Goal: Use online tool/utility: Utilize a website feature to perform a specific function

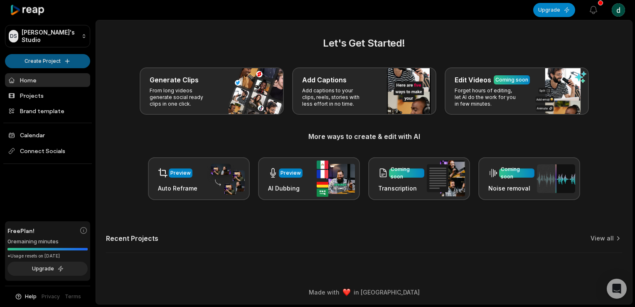
click at [64, 61] on html "DS Denzy's Studio Create Project Home Projects Brand template Calendar Connect …" at bounding box center [317, 153] width 635 height 307
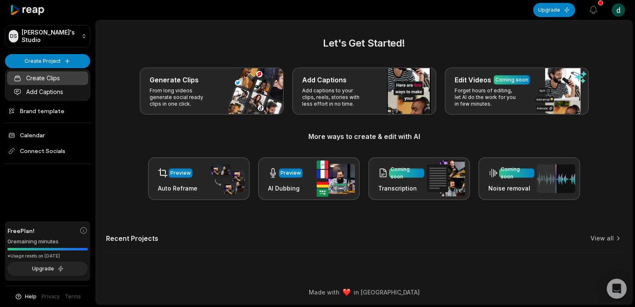
click at [57, 78] on link "Create Clips" at bounding box center [47, 78] width 81 height 14
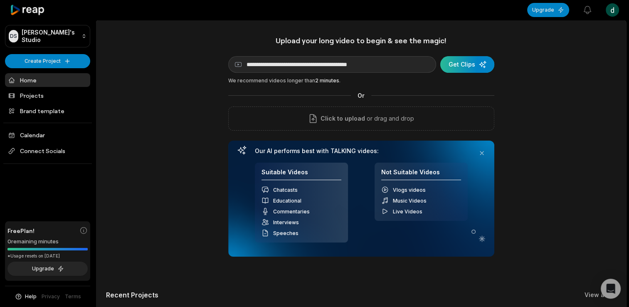
type input "**********"
click at [473, 69] on div "submit" at bounding box center [467, 64] width 54 height 17
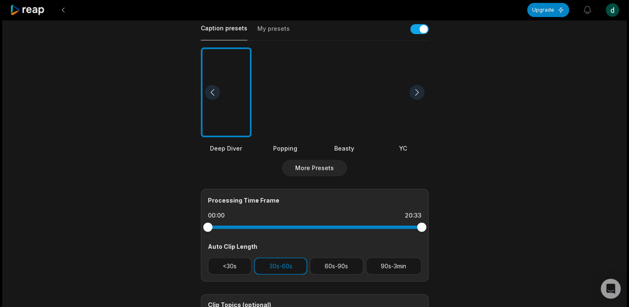
scroll to position [249, 0]
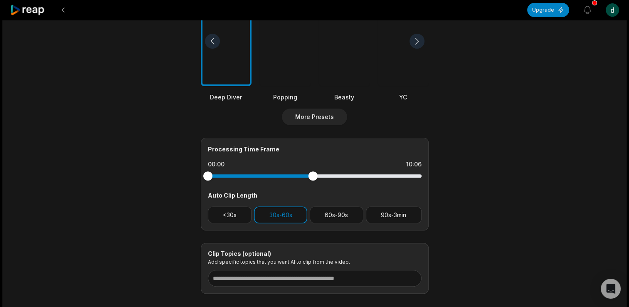
drag, startPoint x: 420, startPoint y: 170, endPoint x: 312, endPoint y: 176, distance: 107.7
click at [312, 176] on div at bounding box center [312, 175] width 9 height 9
click at [152, 182] on main "20:33 Cara Mulai Investasi Crypto Untuk Pemula Get Clips Select Video Genre Tal…" at bounding box center [314, 38] width 402 height 509
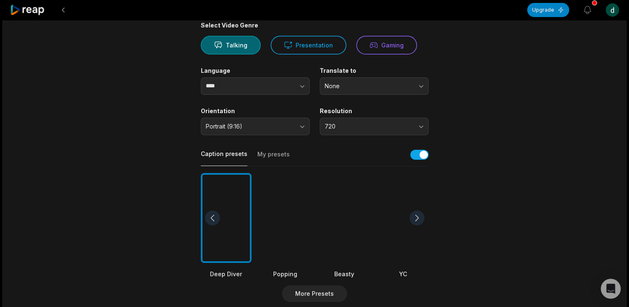
scroll to position [0, 0]
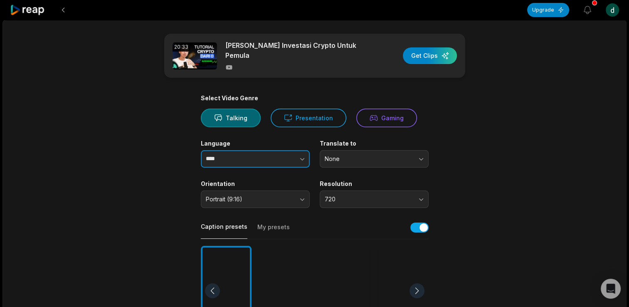
click at [306, 155] on icon "button" at bounding box center [302, 159] width 8 height 8
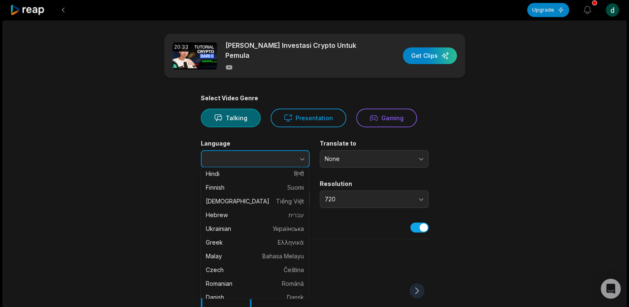
scroll to position [208, 0]
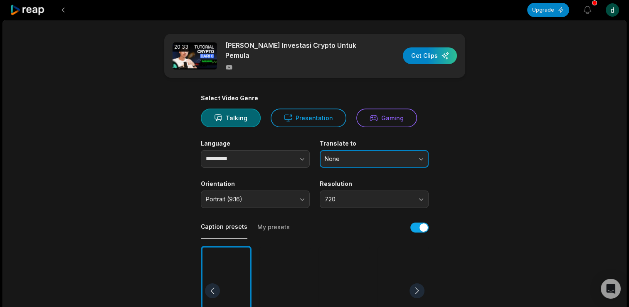
click at [379, 150] on button "None" at bounding box center [373, 158] width 109 height 17
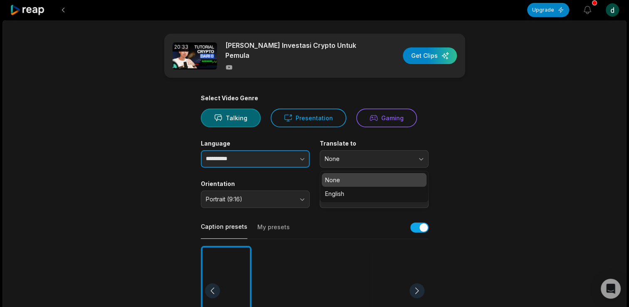
click at [264, 156] on button "button" at bounding box center [285, 158] width 47 height 17
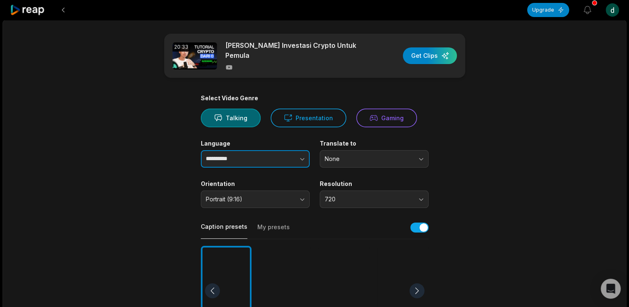
click at [300, 155] on icon "button" at bounding box center [302, 159] width 8 height 8
click at [302, 155] on icon "button" at bounding box center [302, 159] width 8 height 8
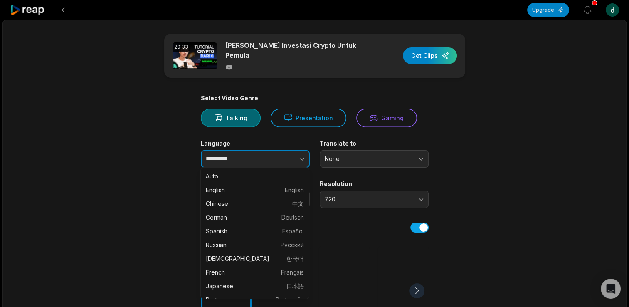
click at [304, 155] on icon "button" at bounding box center [302, 159] width 8 height 8
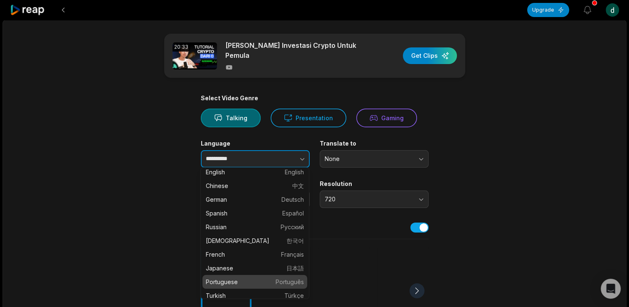
scroll to position [0, 0]
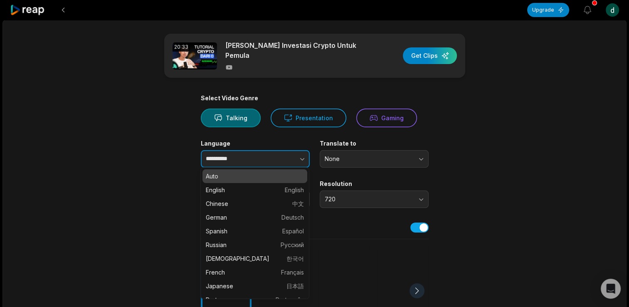
type input "****"
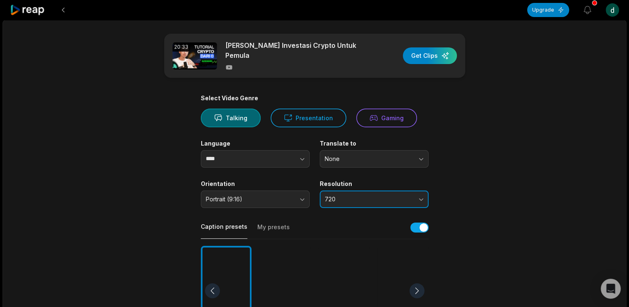
click at [422, 194] on button "720" at bounding box center [373, 198] width 109 height 17
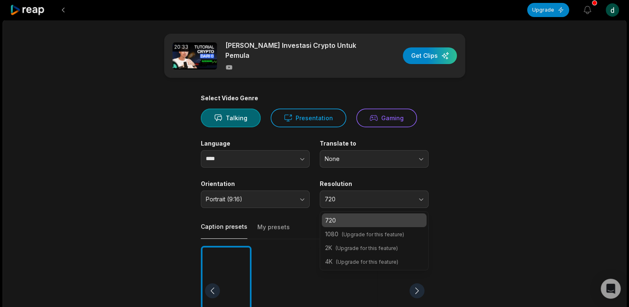
click at [485, 209] on main "20:33 Cara Mulai Investasi Crypto Untuk Pemula Get Clips Select Video Genre Tal…" at bounding box center [314, 288] width 402 height 509
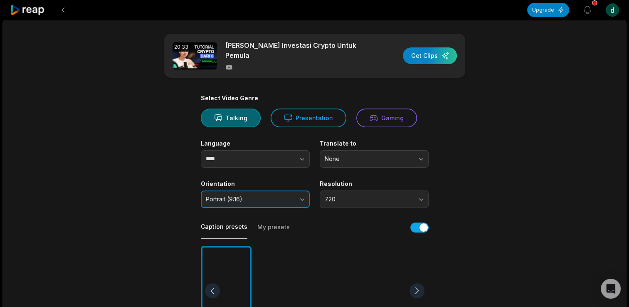
click at [302, 195] on button "Portrait (9:16)" at bounding box center [255, 198] width 109 height 17
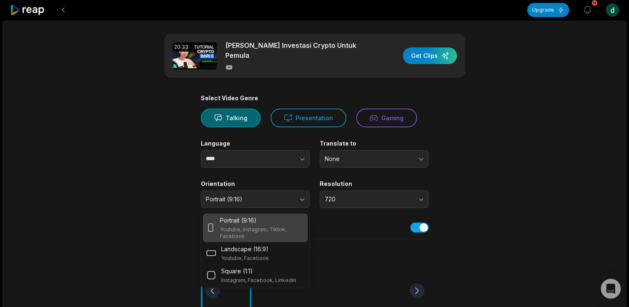
click at [184, 183] on main "20:33 Cara Mulai Investasi Crypto Untuk Pemula Get Clips Select Video Genre Tal…" at bounding box center [314, 288] width 402 height 509
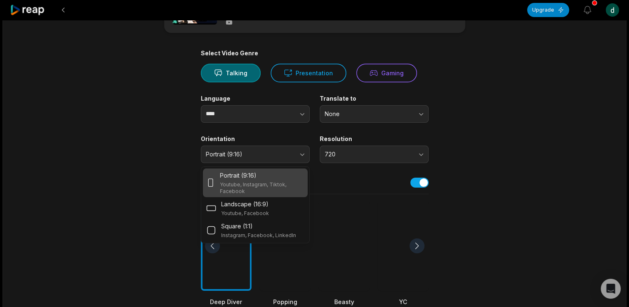
click at [161, 184] on main "20:33 Cara Mulai Investasi Crypto Untuk Pemula Get Clips Select Video Genre Tal…" at bounding box center [314, 243] width 402 height 509
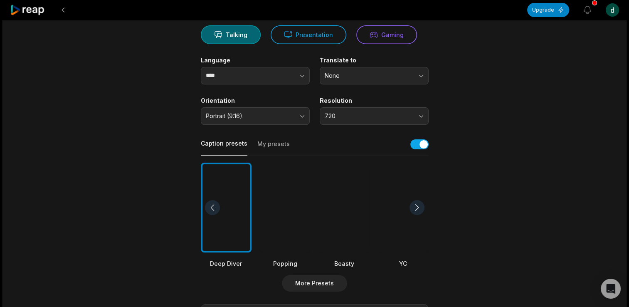
click at [277, 221] on div at bounding box center [285, 207] width 51 height 90
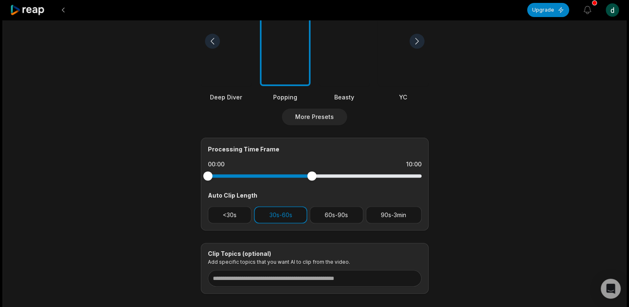
scroll to position [0, 0]
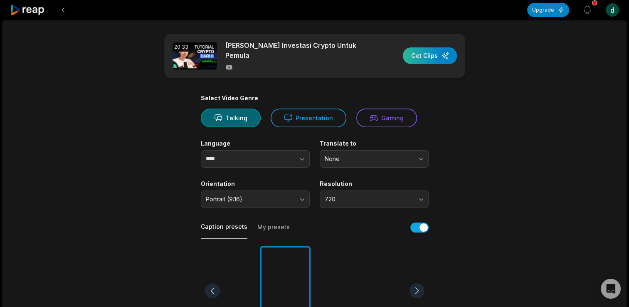
click at [423, 55] on div "button" at bounding box center [430, 55] width 54 height 17
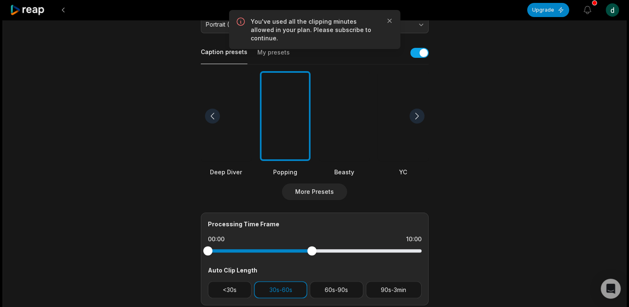
scroll to position [208, 0]
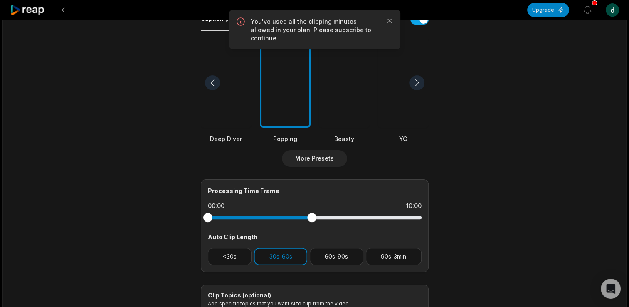
click at [313, 213] on div at bounding box center [311, 217] width 9 height 9
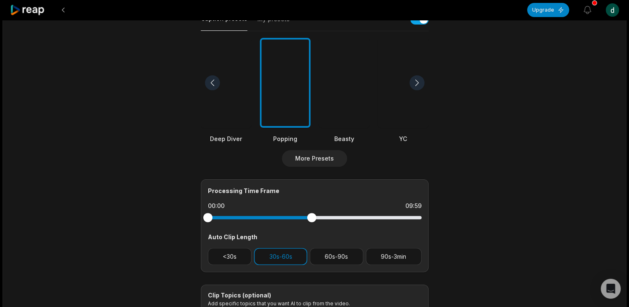
scroll to position [0, 0]
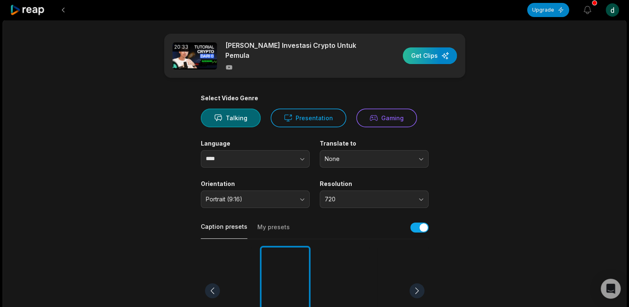
click at [426, 52] on div "button" at bounding box center [430, 55] width 54 height 17
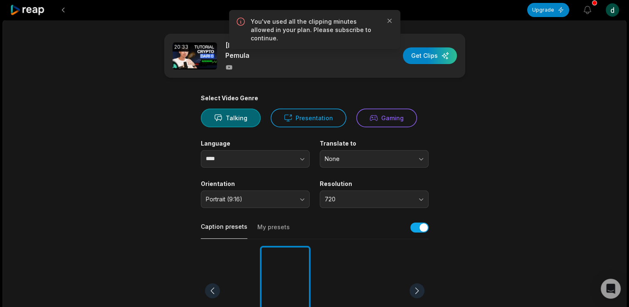
click at [30, 9] on icon at bounding box center [27, 10] width 35 height 11
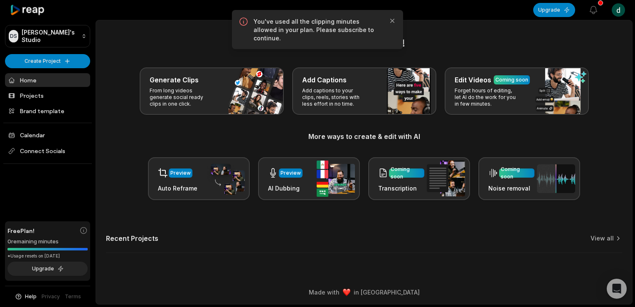
click at [9, 243] on div "0 remaining minutes" at bounding box center [47, 241] width 80 height 8
click at [45, 250] on div "Free Plan! 0 remaining minutes *Usage resets on [DATE] Upgrade" at bounding box center [47, 251] width 85 height 60
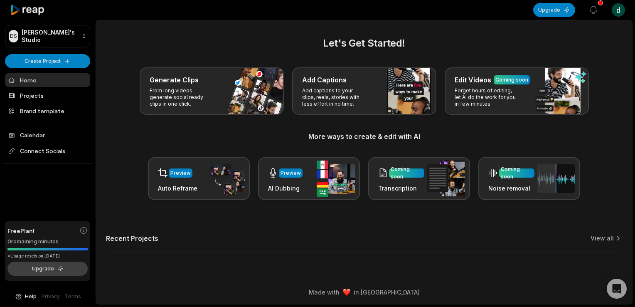
click at [50, 268] on button "Upgrade" at bounding box center [47, 268] width 80 height 14
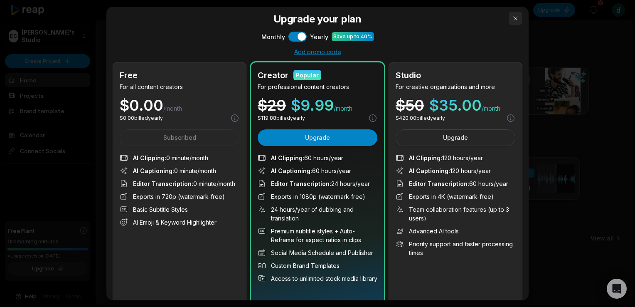
click at [508, 19] on button "button" at bounding box center [514, 18] width 13 height 13
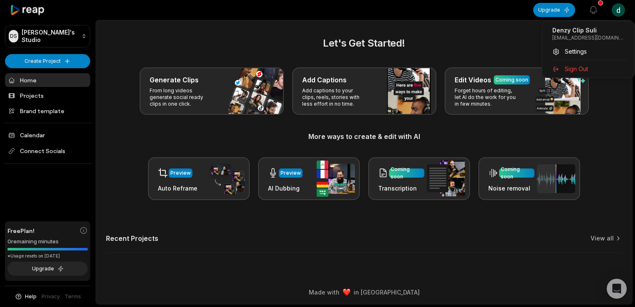
click at [612, 9] on html "[PERSON_NAME] Studio Create Project Home Projects Brand template Calendar Conne…" at bounding box center [317, 153] width 635 height 307
click at [587, 67] on span "Sign Out" at bounding box center [576, 68] width 23 height 9
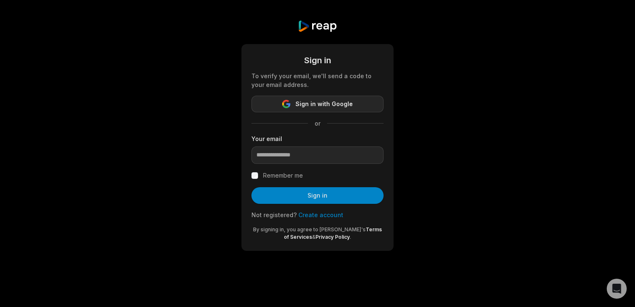
click at [314, 106] on span "Sign in with Google" at bounding box center [323, 104] width 57 height 10
